Goal: Task Accomplishment & Management: Manage account settings

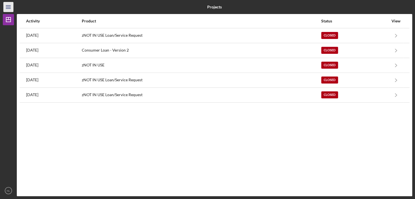
click at [7, 8] on icon "Icon/Menu" at bounding box center [8, 7] width 13 height 13
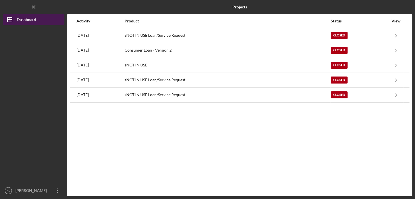
click at [17, 18] on div "Dashboard" at bounding box center [26, 20] width 19 height 13
click at [9, 18] on icon "Icon/Dashboard" at bounding box center [10, 20] width 14 height 14
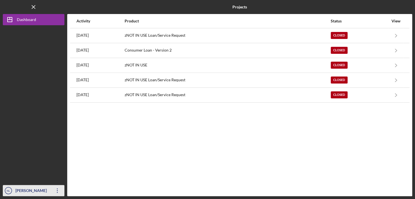
click at [57, 193] on icon "Icon/Overflow" at bounding box center [57, 191] width 14 height 14
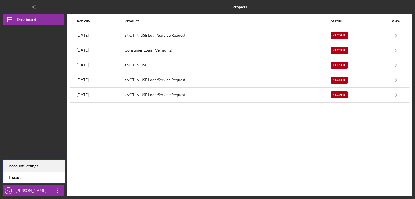
click at [29, 166] on div "Account Settings" at bounding box center [34, 165] width 62 height 11
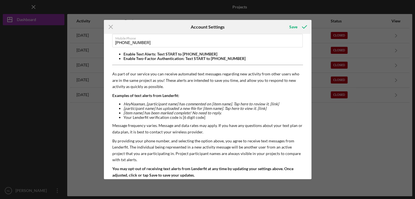
scroll to position [52, 0]
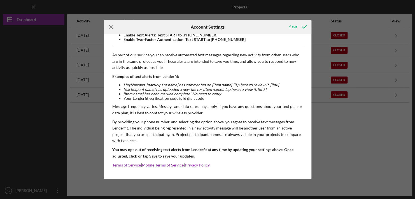
click at [112, 27] on icon "Icon/Menu Close" at bounding box center [111, 27] width 14 height 14
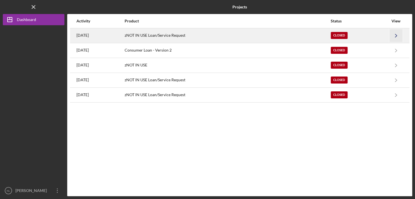
click at [395, 36] on icon "Icon/Navigate" at bounding box center [396, 35] width 13 height 13
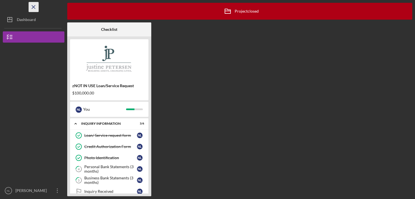
click at [36, 5] on icon "Icon/Menu Close" at bounding box center [33, 7] width 13 height 13
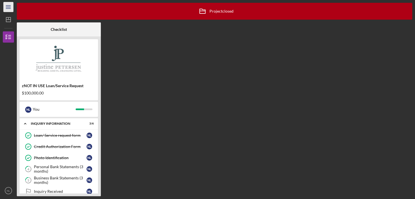
click at [8, 6] on line "button" at bounding box center [8, 6] width 4 height 0
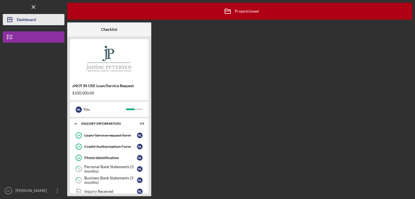
click at [19, 17] on div "Dashboard" at bounding box center [26, 20] width 19 height 13
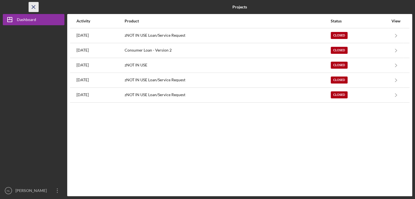
click at [33, 7] on line "button" at bounding box center [33, 6] width 3 height 3
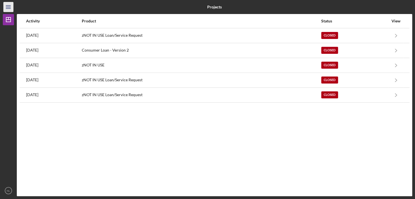
click at [9, 6] on icon "Icon/Menu" at bounding box center [8, 7] width 13 height 13
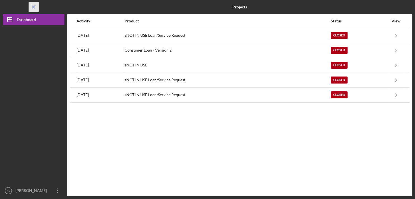
click at [34, 5] on icon "Icon/Menu Close" at bounding box center [33, 7] width 13 height 13
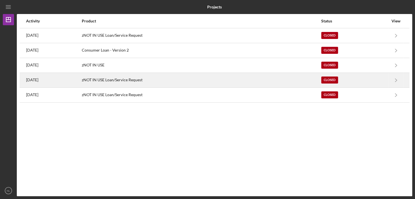
click at [35, 77] on div "[DATE]" at bounding box center [53, 80] width 55 height 14
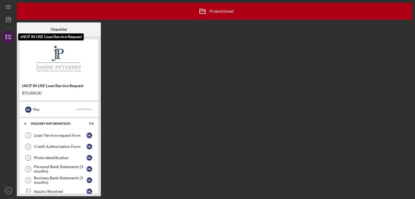
click at [8, 35] on line "button" at bounding box center [9, 35] width 3 height 0
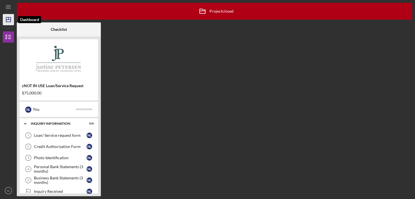
click at [8, 15] on icon "Icon/Dashboard" at bounding box center [8, 20] width 14 height 14
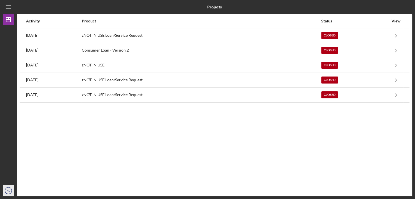
click at [10, 191] on icon "NL" at bounding box center [8, 191] width 11 height 14
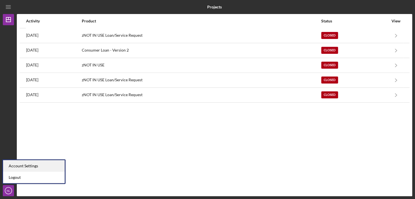
click at [23, 167] on div "Account Settings" at bounding box center [34, 165] width 62 height 11
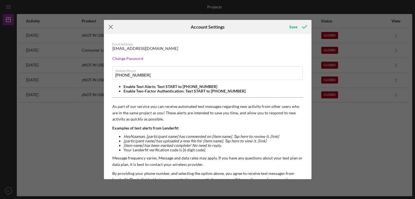
click at [111, 25] on icon "Icon/Menu Close" at bounding box center [111, 27] width 14 height 14
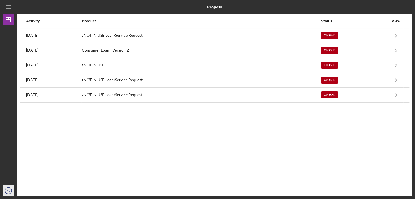
click at [10, 189] on icon "NL" at bounding box center [8, 191] width 11 height 14
click at [9, 135] on div at bounding box center [8, 105] width 11 height 160
click at [8, 19] on line "button" at bounding box center [8, 18] width 0 height 2
click at [7, 7] on line "button" at bounding box center [8, 7] width 4 height 0
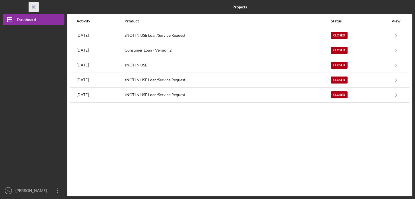
click at [35, 5] on icon "Icon/Menu Close" at bounding box center [33, 7] width 13 height 13
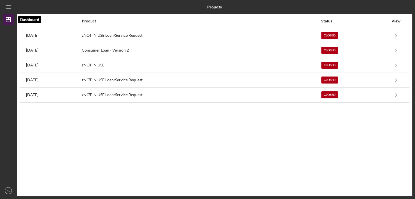
click at [7, 21] on icon "Icon/Dashboard" at bounding box center [8, 20] width 14 height 14
click at [8, 36] on div at bounding box center [8, 105] width 11 height 160
click at [9, 189] on text "NL" at bounding box center [9, 190] width 4 height 3
click at [14, 134] on nav "Icon/Menu Icon/Dashboard Dashboard NL Naaman Lauderdale PhD ThD Icon/Overflow A…" at bounding box center [10, 98] width 14 height 196
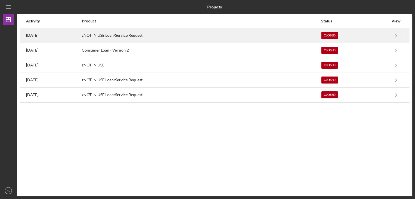
click at [38, 34] on time "9 months ago" at bounding box center [32, 35] width 12 height 4
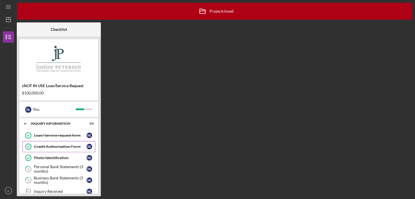
scroll to position [8, 0]
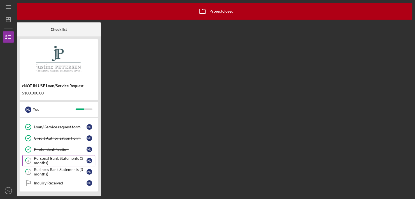
click at [61, 160] on div "Personal Bank Statements (3 months)" at bounding box center [60, 160] width 53 height 9
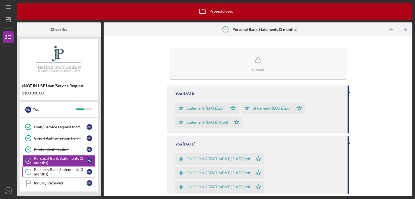
click at [64, 168] on div "Business Bank Statements (3 months)" at bounding box center [60, 171] width 53 height 9
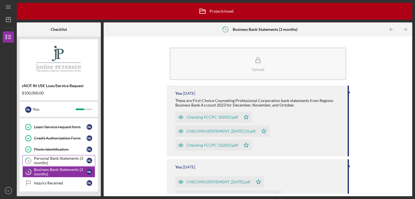
click at [68, 159] on div "Personal Bank Statements (3 months)" at bounding box center [60, 160] width 53 height 9
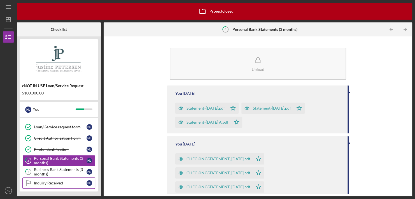
click at [55, 183] on div "Inquiry Received" at bounding box center [60, 183] width 53 height 4
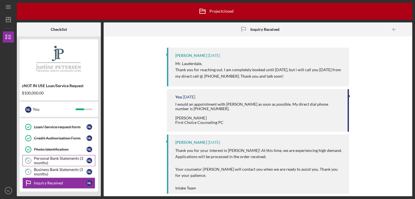
click at [61, 159] on div "Personal Bank Statements (3 months)" at bounding box center [60, 160] width 53 height 9
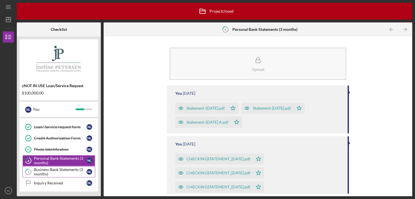
click at [59, 167] on div "Business Bank Statements (3 months)" at bounding box center [60, 171] width 53 height 9
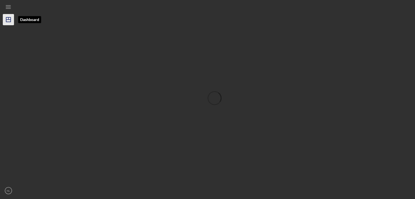
click at [10, 22] on polygon "button" at bounding box center [8, 19] width 4 height 4
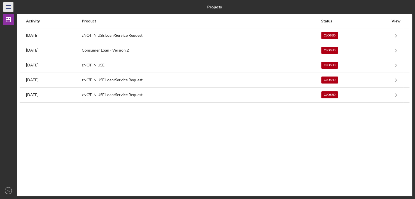
click at [10, 7] on line "button" at bounding box center [8, 7] width 4 height 0
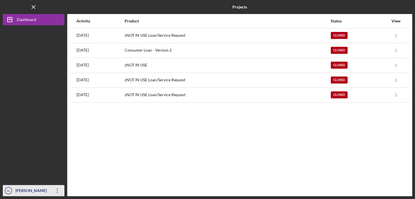
click at [22, 192] on div "[PERSON_NAME] PhD ThD" at bounding box center [32, 196] width 36 height 22
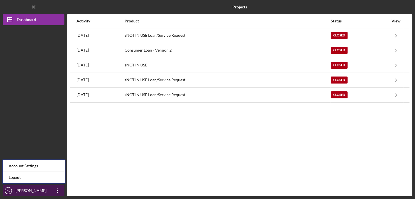
click at [57, 189] on icon "Icon/Overflow" at bounding box center [57, 191] width 14 height 14
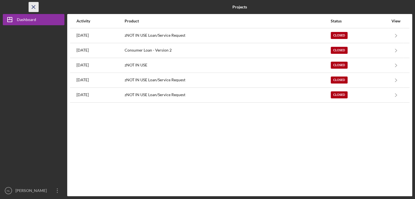
click at [36, 7] on icon "Icon/Menu Close" at bounding box center [33, 7] width 13 height 13
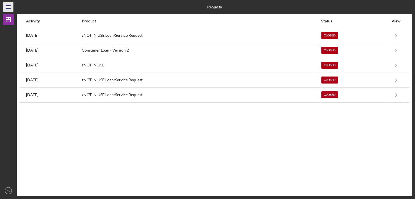
click at [7, 7] on icon "Icon/Menu" at bounding box center [8, 7] width 13 height 13
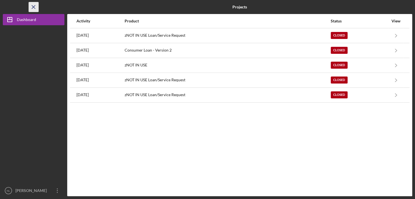
click at [36, 6] on icon "Icon/Menu Close" at bounding box center [33, 7] width 13 height 13
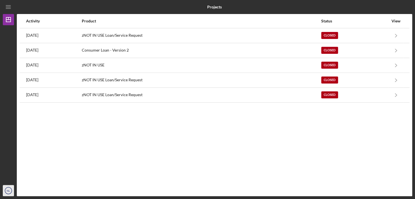
click at [11, 191] on circle "button" at bounding box center [8, 190] width 7 height 7
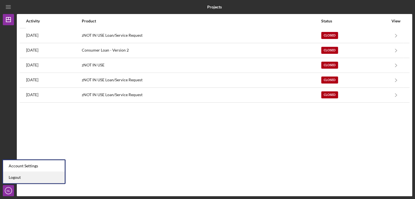
click at [15, 177] on link "Logout" at bounding box center [34, 177] width 62 height 11
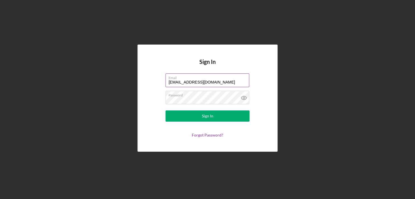
click at [243, 80] on label "Email" at bounding box center [209, 77] width 81 height 6
click at [243, 80] on input "[EMAIL_ADDRESS][DOMAIN_NAME]" at bounding box center [208, 79] width 84 height 13
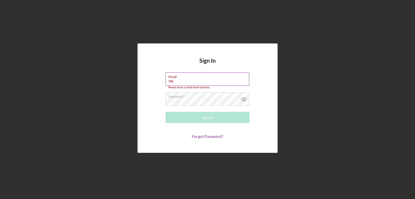
type input "n"
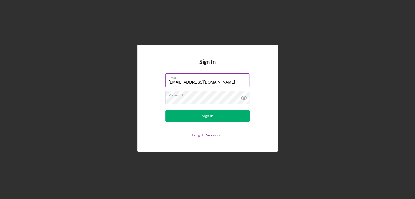
click at [233, 83] on input "[EMAIL_ADDRESS][DOMAIN_NAME]" at bounding box center [208, 79] width 84 height 13
type input "[EMAIL_ADDRESS][DOMAIN_NAME]"
click at [166, 110] on button "Sign In" at bounding box center [208, 115] width 84 height 11
